Goal: Information Seeking & Learning: Learn about a topic

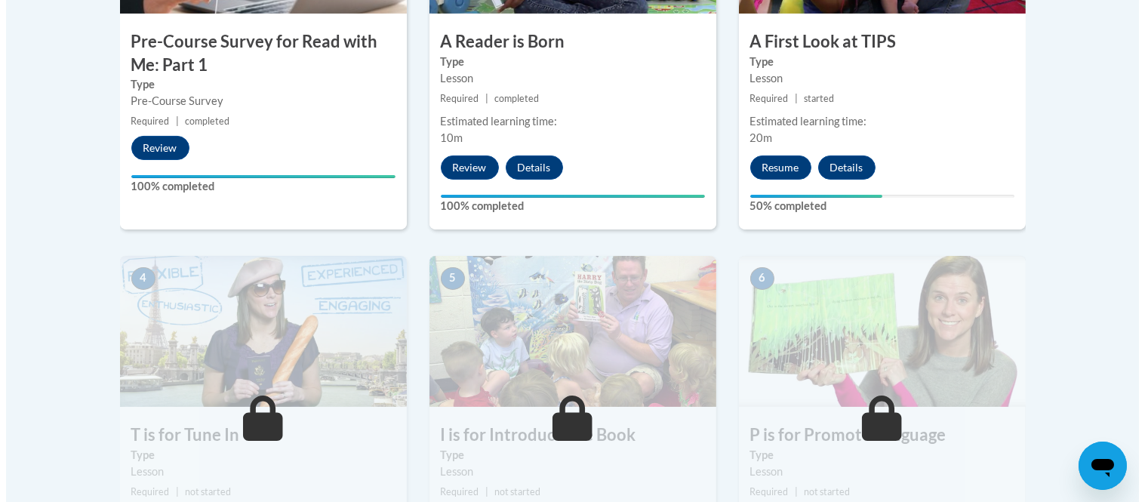
scroll to position [642, 0]
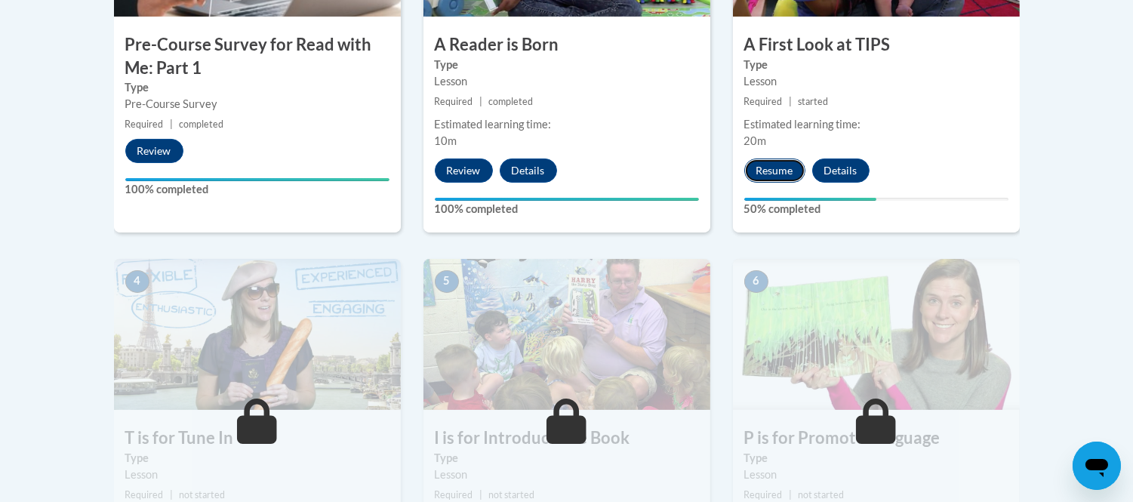
click at [770, 172] on button "Resume" at bounding box center [774, 171] width 61 height 24
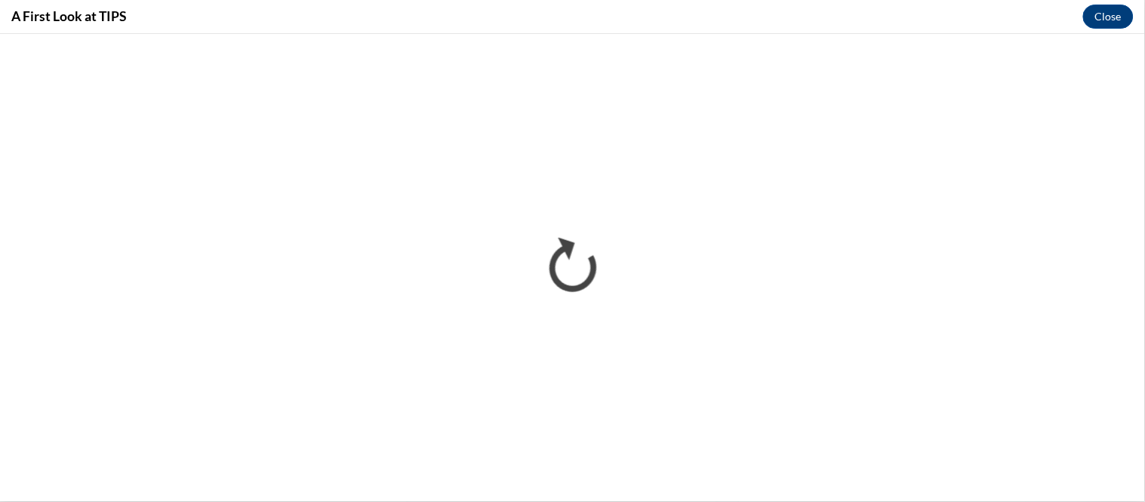
scroll to position [0, 0]
